Goal: Information Seeking & Learning: Learn about a topic

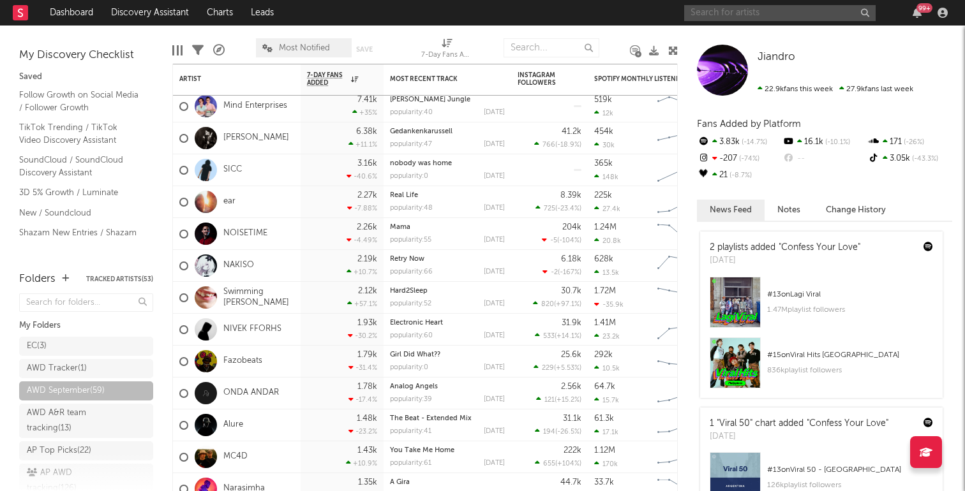
scroll to position [43, 0]
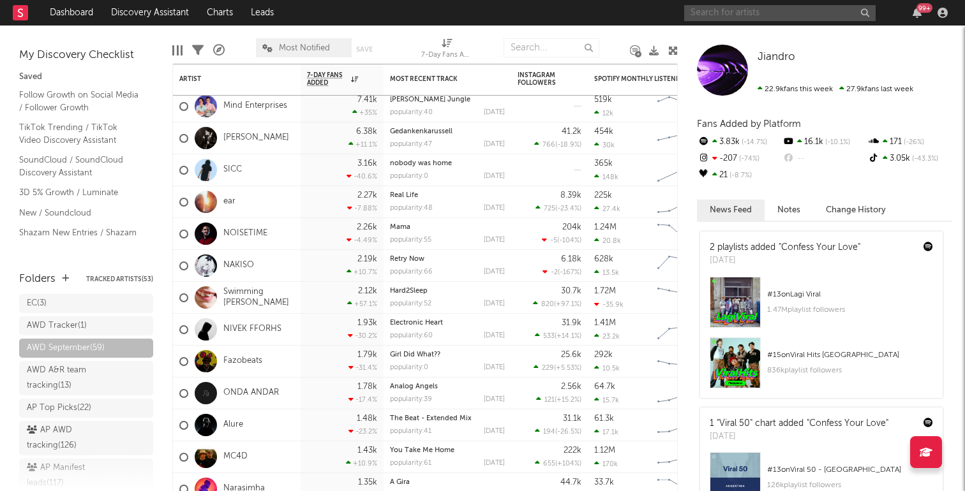
click at [832, 17] on input "text" at bounding box center [779, 13] width 191 height 16
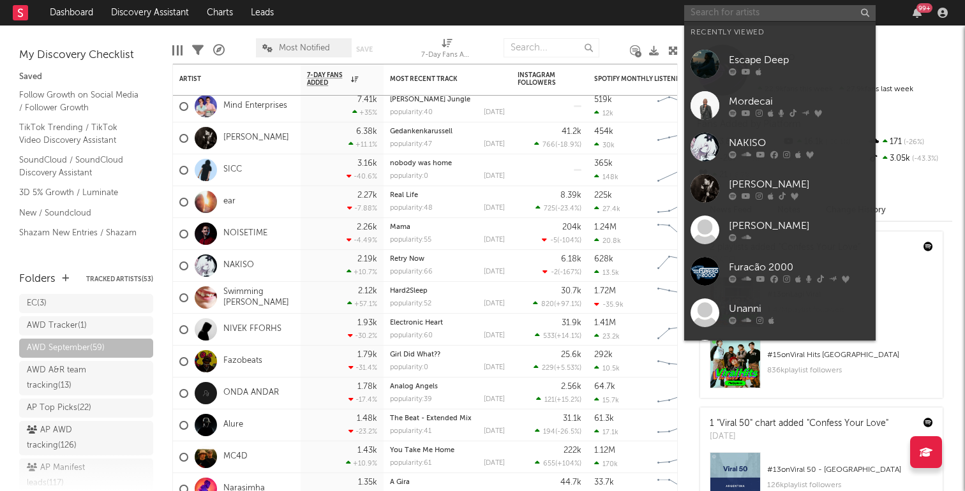
paste input "https://open.spotify.com/intl-pt/track/3p58wJmZqIc9RjsdeZ5Jfq?si=b22ac56860f245…"
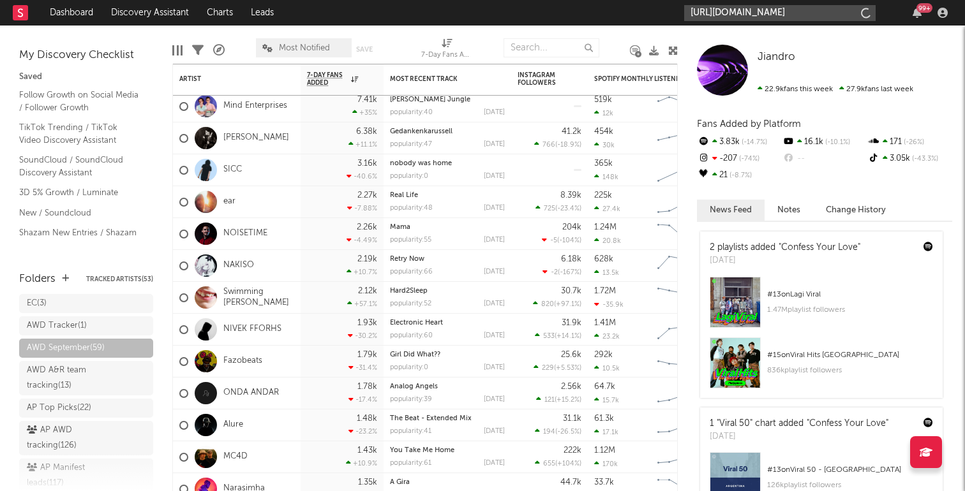
scroll to position [0, 199]
type input "https://open.spotify.com/intl-pt/track/3p58wJmZqIc9RjsdeZ5Jfq?si=b22ac56860f245…"
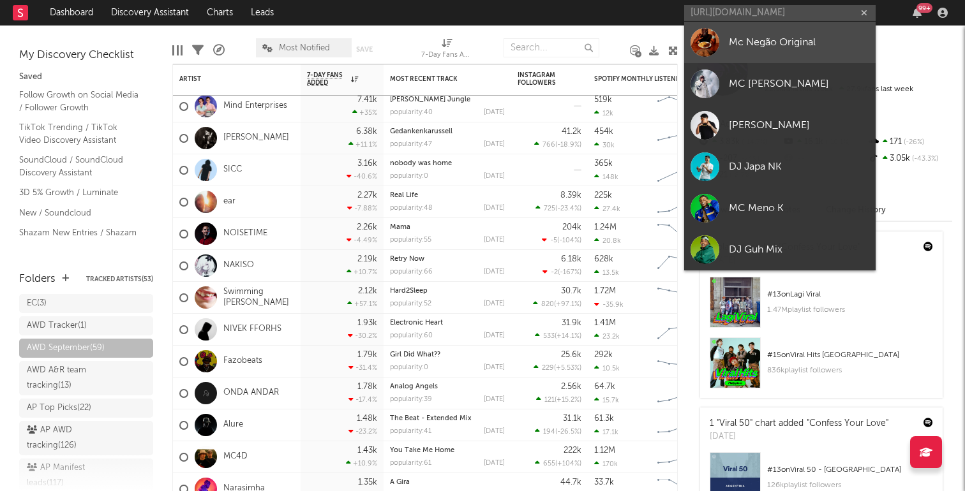
click at [769, 43] on div "Mc Negão Original" at bounding box center [799, 41] width 140 height 15
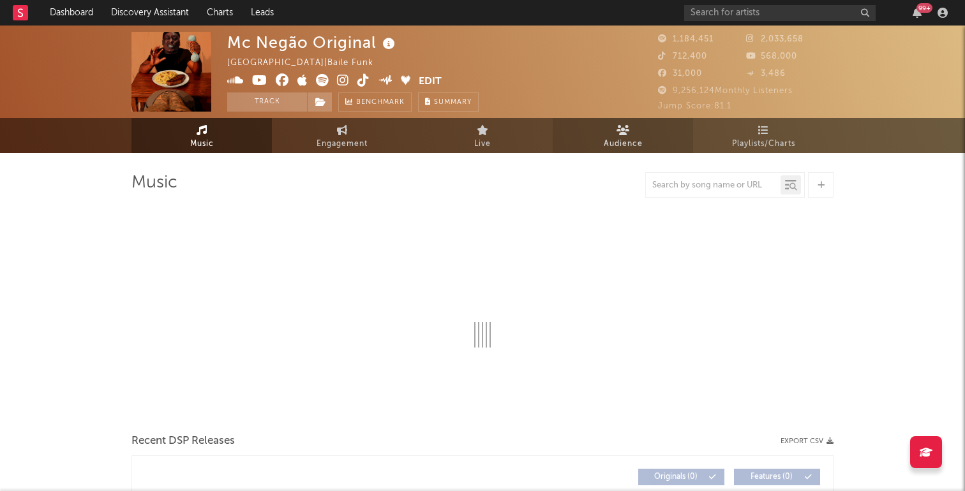
select select "6m"
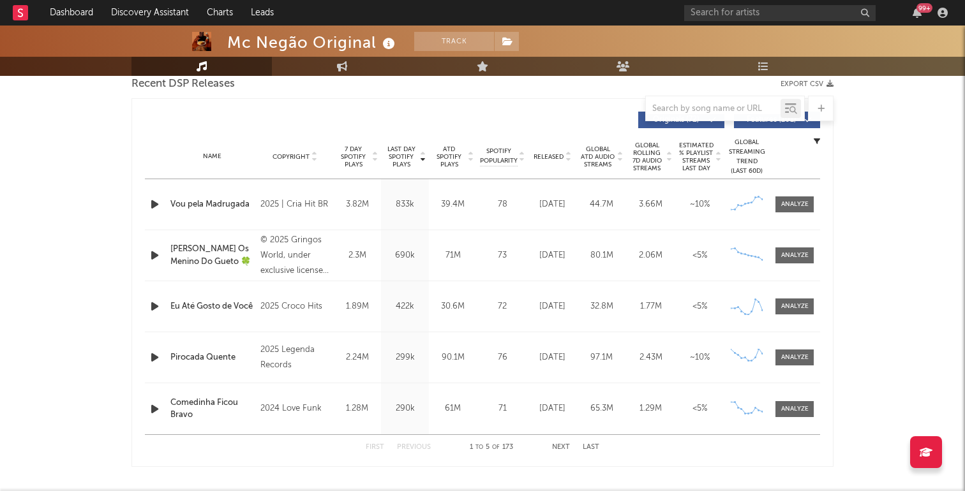
scroll to position [460, 0]
click at [783, 201] on div at bounding box center [794, 204] width 27 height 10
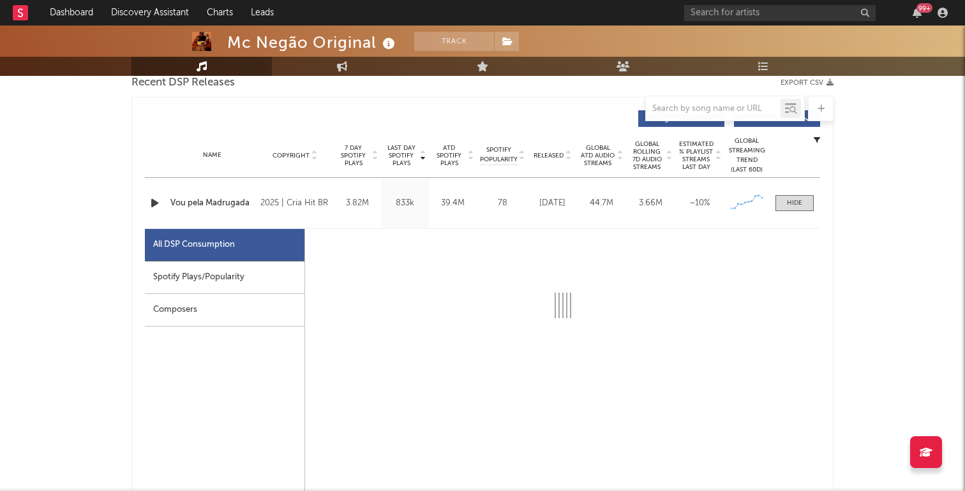
click at [227, 264] on div "Spotify Plays/Popularity" at bounding box center [225, 278] width 160 height 33
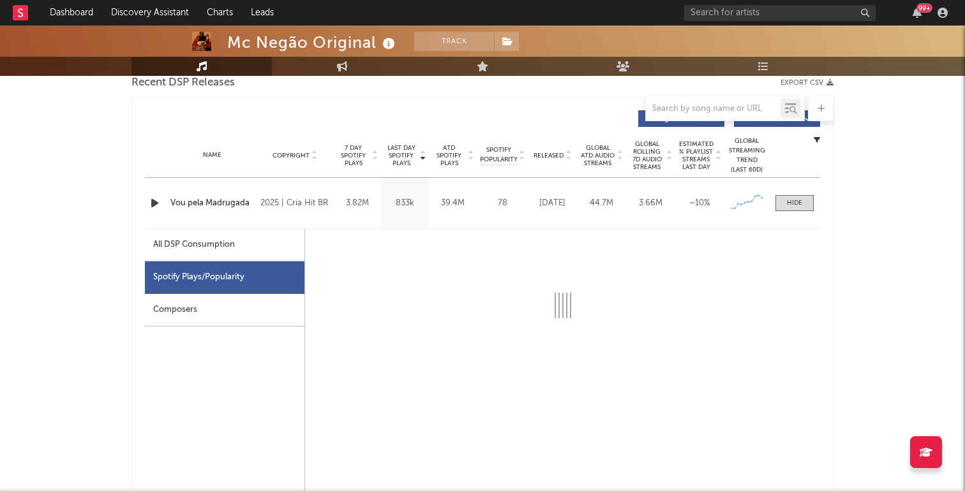
select select "6m"
select select "1w"
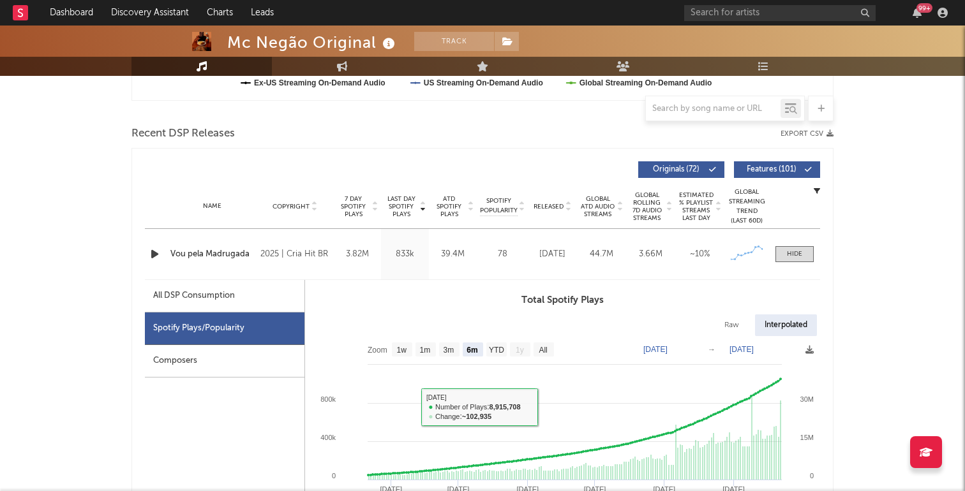
scroll to position [407, 0]
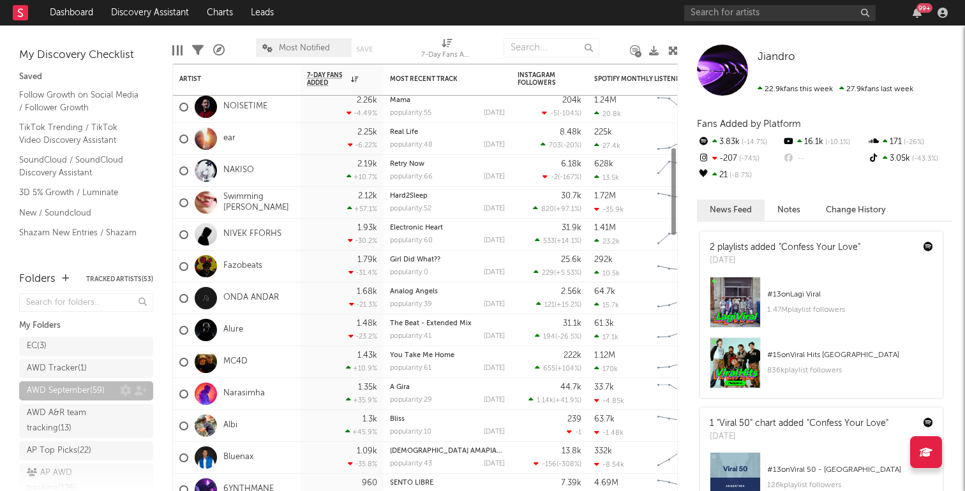
click at [76, 394] on div "AWD September ( 59 )" at bounding box center [66, 391] width 78 height 15
click at [77, 391] on div "AWD September ( 59 )" at bounding box center [66, 391] width 78 height 15
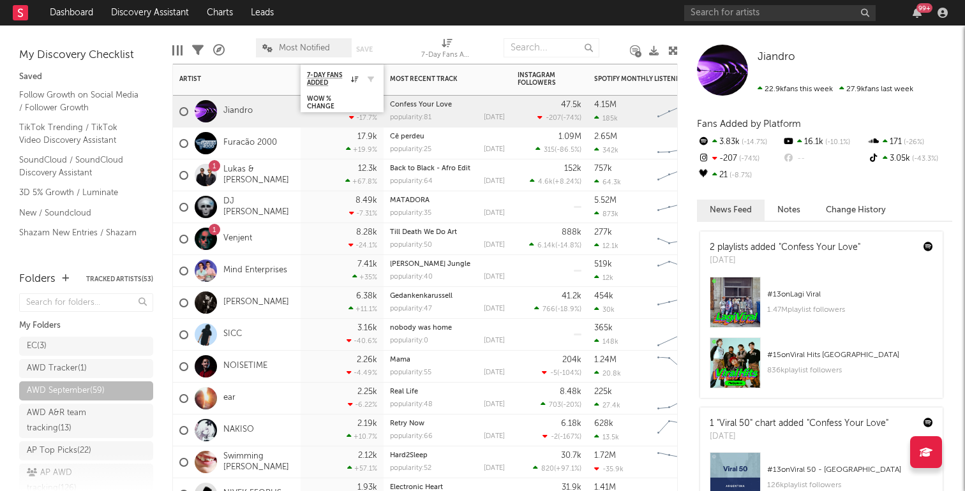
click at [358, 82] on div at bounding box center [367, 79] width 19 height 13
click at [357, 79] on icon at bounding box center [354, 79] width 7 height 6
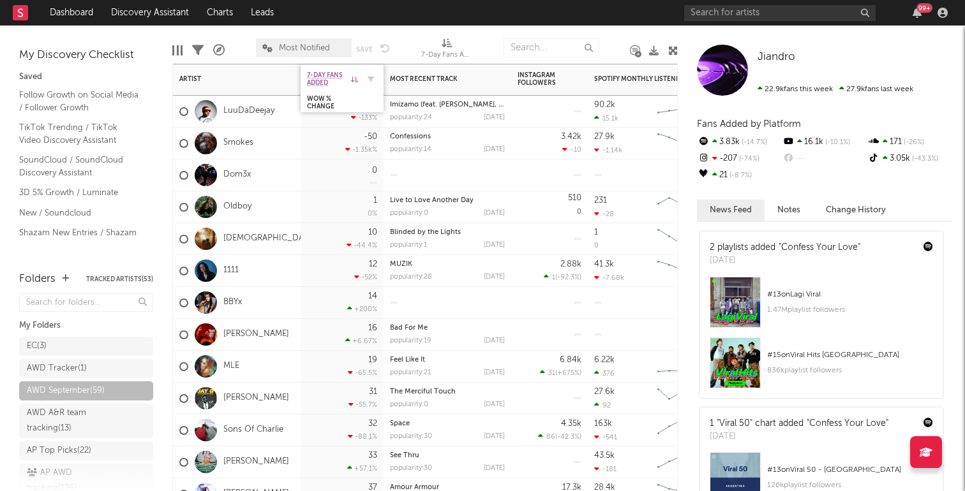
click at [354, 80] on icon at bounding box center [354, 79] width 7 height 6
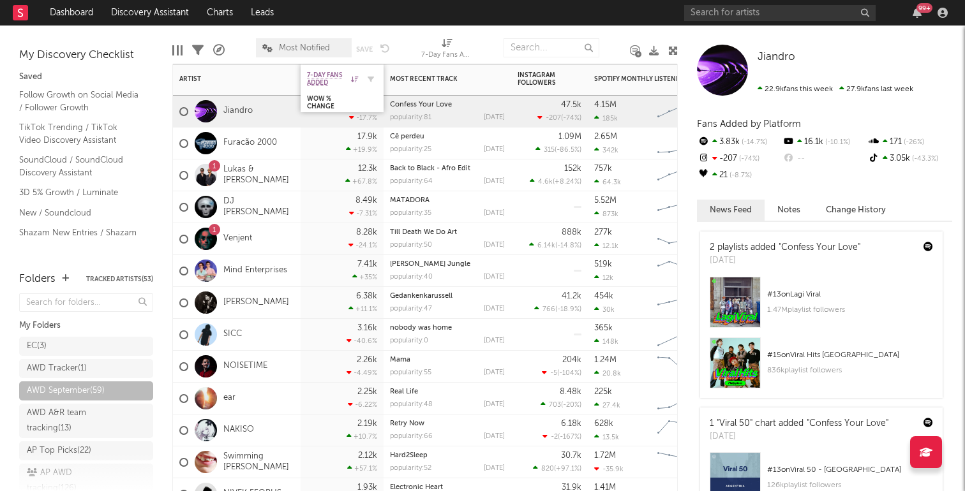
click at [354, 83] on div "7-Day Fans Added" at bounding box center [332, 78] width 51 height 15
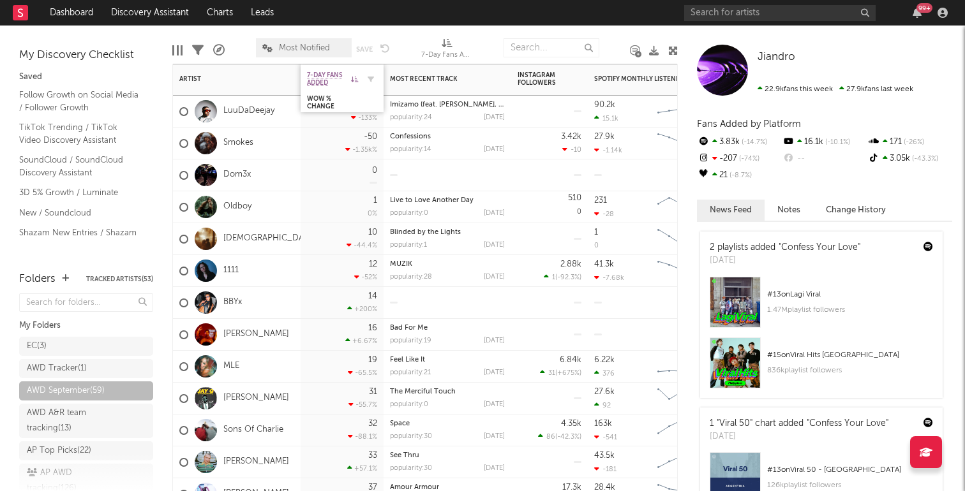
click at [354, 83] on div "7-Day Fans Added" at bounding box center [332, 78] width 51 height 15
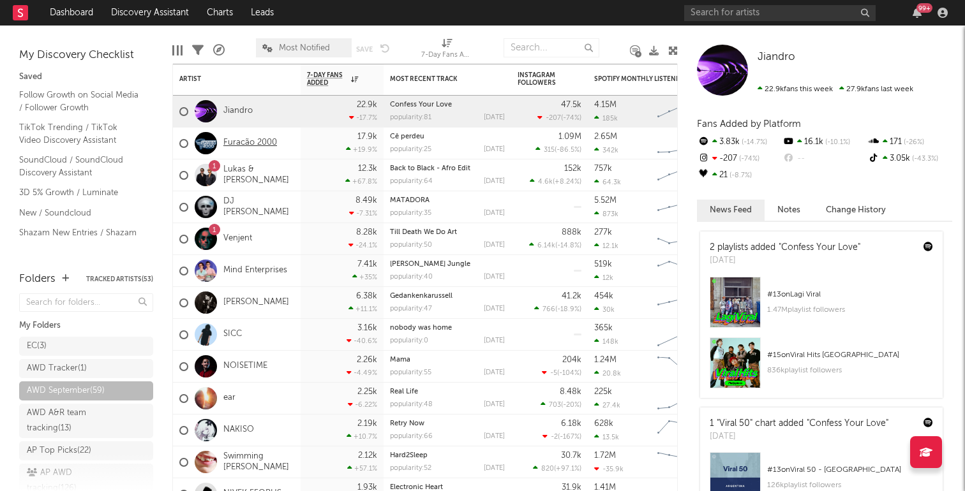
click at [274, 145] on link "Furacão 2000" at bounding box center [250, 143] width 54 height 11
click at [302, 150] on div "17.9k +19.9 %" at bounding box center [342, 144] width 83 height 32
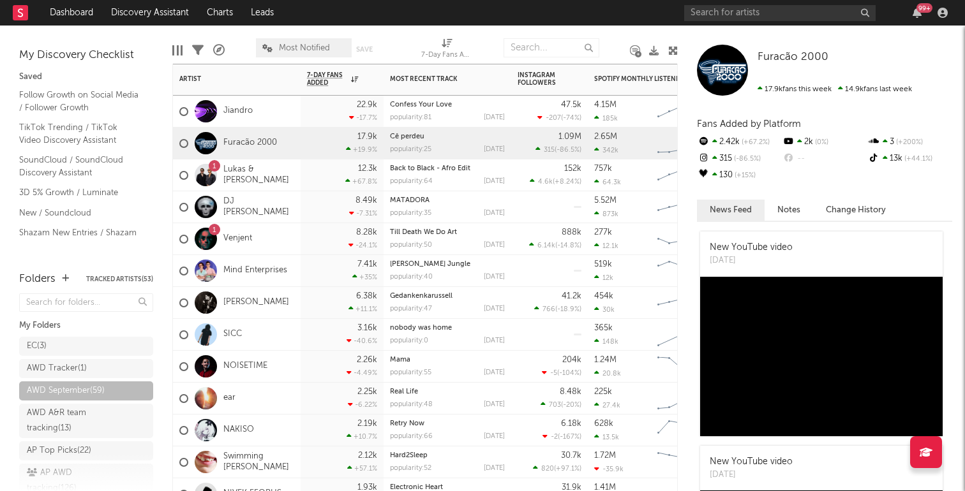
click at [267, 47] on icon at bounding box center [267, 48] width 10 height 8
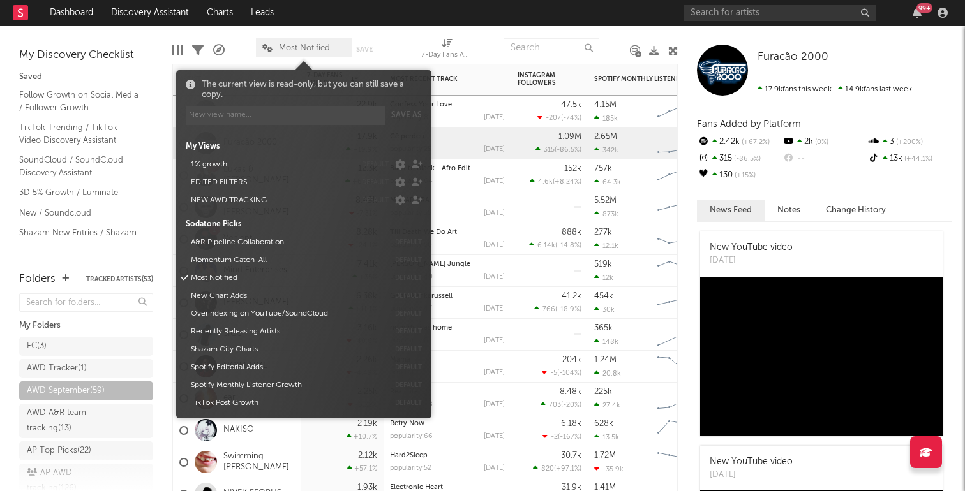
click at [266, 43] on span "Most Notified" at bounding box center [304, 47] width 96 height 19
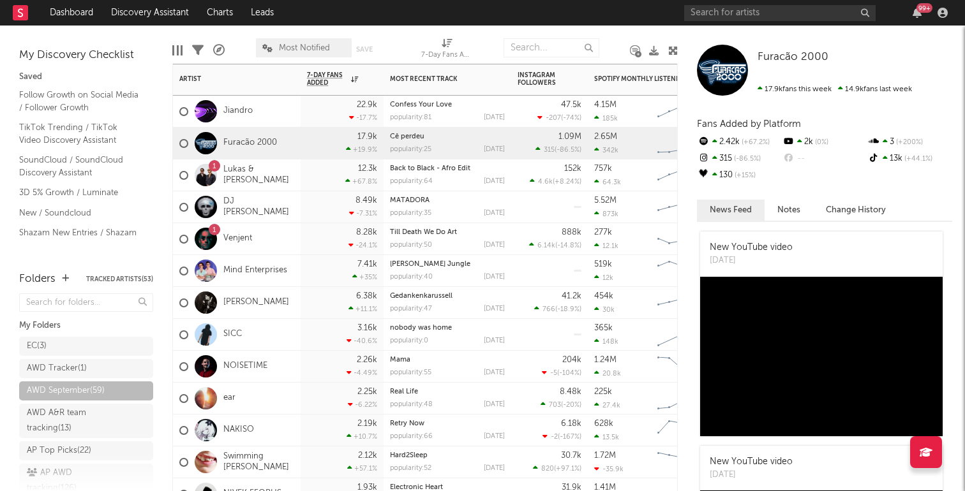
click at [195, 50] on icon at bounding box center [197, 50] width 11 height 11
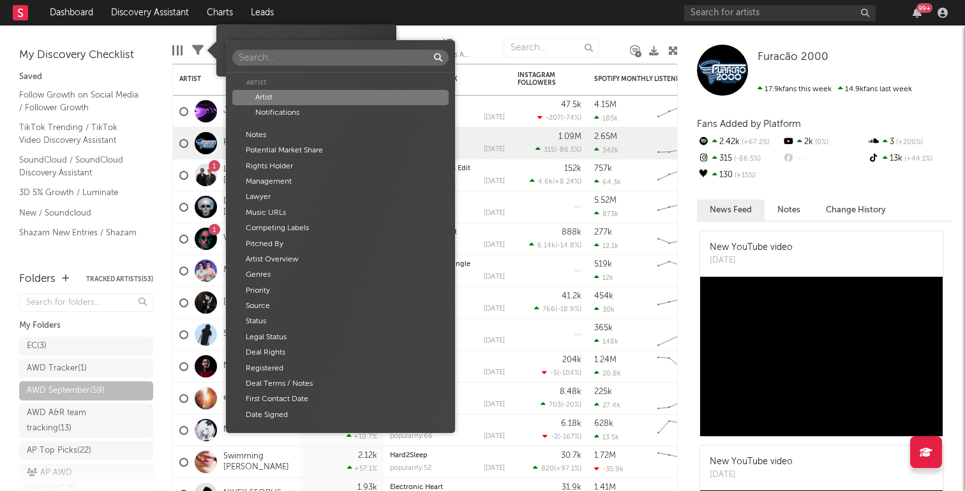
click at [319, 47] on body "Dashboard Discovery Assistant Charts Leads 99 + Notifications Settings Mark all…" at bounding box center [482, 245] width 965 height 491
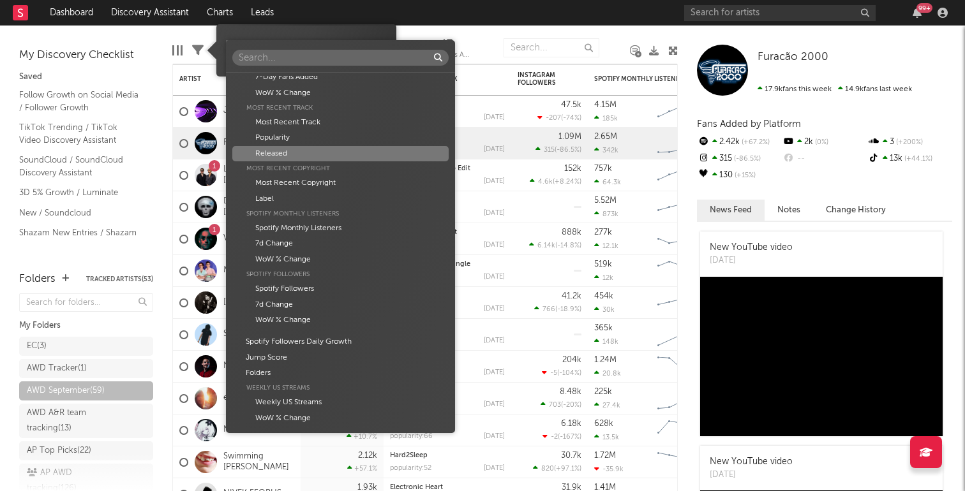
scroll to position [366, 0]
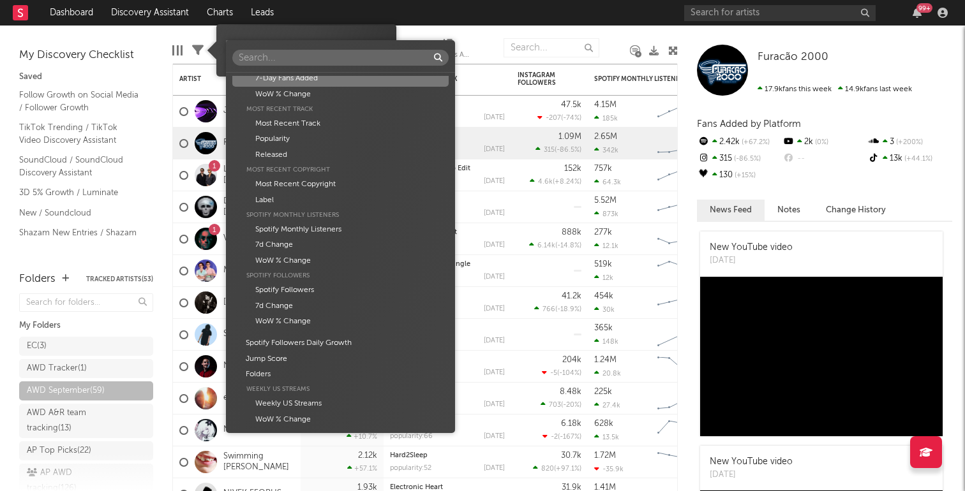
click at [207, 34] on div "Artist Artist Notifications Notes Potential Market Share Rights Holder Manageme…" at bounding box center [482, 245] width 965 height 491
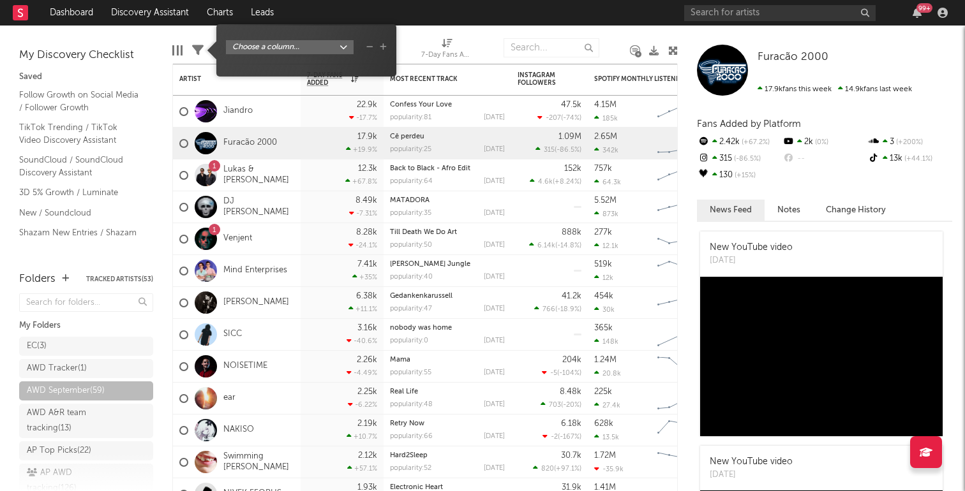
click at [191, 29] on div "Edit Columns Filters A&R Pipeline Most Notified Save Save as 7-Day Fans Added (…" at bounding box center [425, 45] width 506 height 38
click at [200, 52] on icon at bounding box center [197, 50] width 11 height 11
click at [345, 44] on body "Dashboard Discovery Assistant Charts Leads 99 + Notifications Settings Mark all…" at bounding box center [482, 245] width 965 height 491
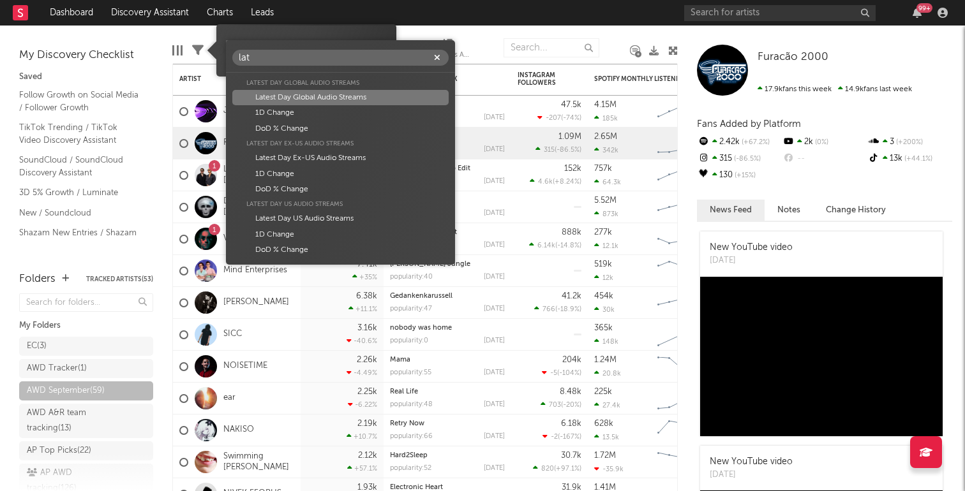
type input "lat"
click at [190, 32] on div "lat Latest Day Global Audio Streams Latest Day Global Audio Streams 1D Change D…" at bounding box center [482, 245] width 965 height 491
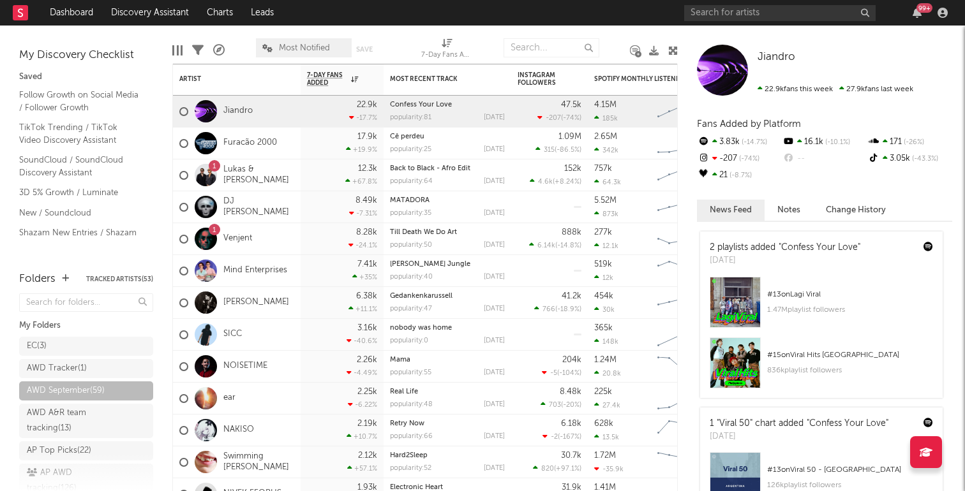
click at [177, 47] on div at bounding box center [178, 50] width 2 height 10
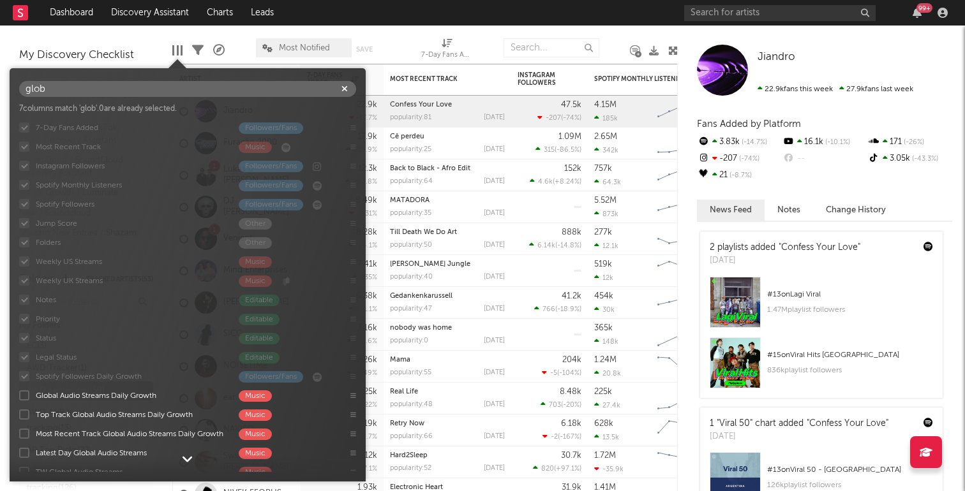
type input "glob"
click at [33, 396] on div "Global Audio Streams Daily Growth Music" at bounding box center [185, 396] width 305 height 11
click at [19, 396] on input "Global Audio Streams Daily Growth Music" at bounding box center [19, 395] width 0 height 13
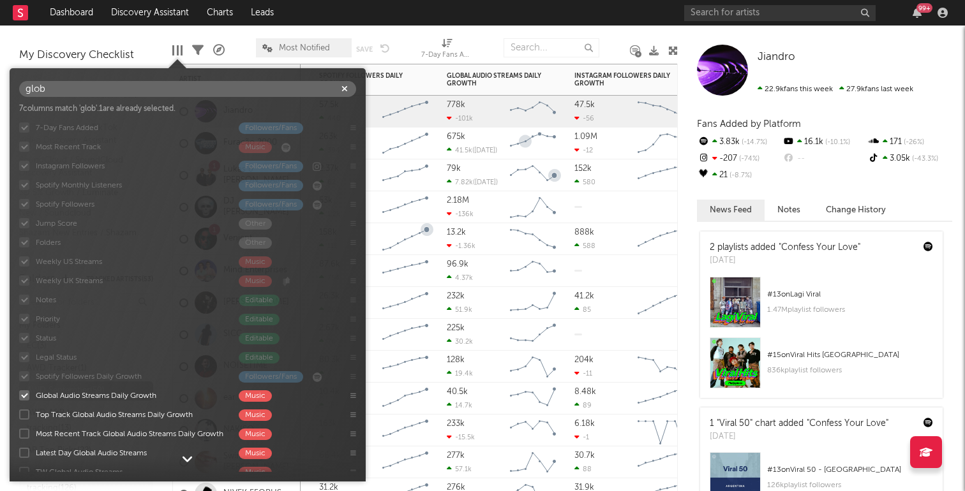
click at [488, 125] on div "778k -101k" at bounding box center [475, 112] width 57 height 32
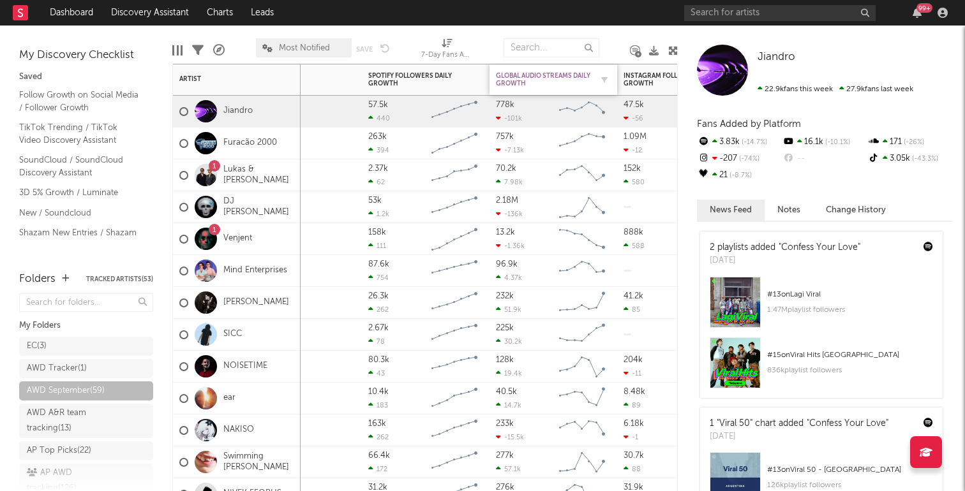
click at [576, 77] on div "Global Audio Streams Daily Growth" at bounding box center [544, 79] width 96 height 15
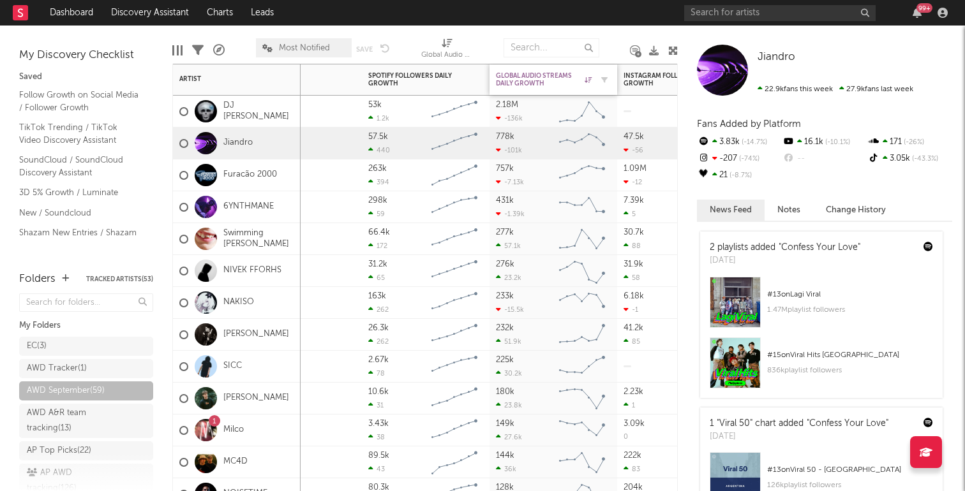
click at [576, 77] on div "Global Audio Streams Daily Growth" at bounding box center [544, 79] width 96 height 15
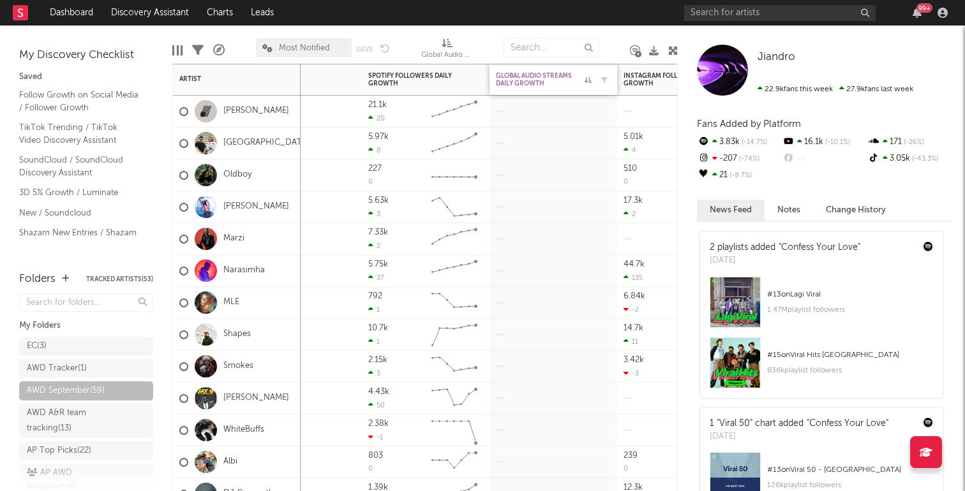
click at [564, 73] on div "Global Audio Streams Daily Growth" at bounding box center [544, 79] width 96 height 15
